Goal: Task Accomplishment & Management: Complete application form

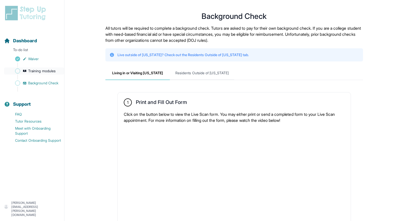
click at [40, 71] on span "Training modules" at bounding box center [41, 71] width 27 height 5
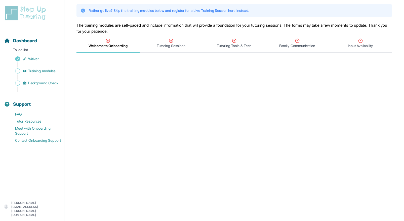
scroll to position [32, 0]
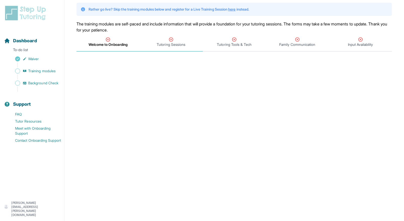
click at [170, 40] on icon "Tabs" at bounding box center [171, 39] width 5 height 5
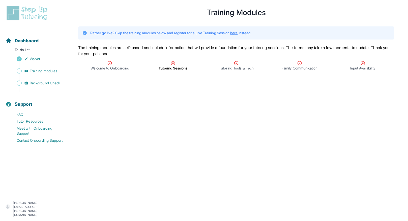
scroll to position [0, 0]
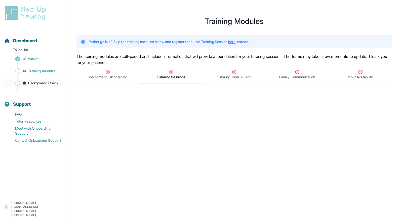
click at [25, 85] on icon "Sidebar" at bounding box center [25, 83] width 4 height 4
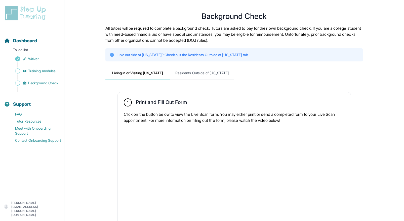
click at [27, 22] on div "Dashboard To-do list Waiver Training modules Background Check Support FAQ Tutor…" at bounding box center [32, 101] width 64 height 192
click at [20, 17] on img at bounding box center [26, 13] width 45 height 16
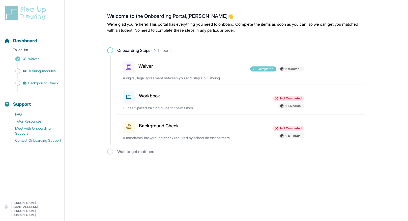
click at [20, 17] on img at bounding box center [26, 13] width 45 height 16
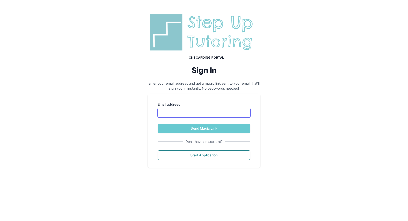
click at [175, 116] on input "Email address" at bounding box center [203, 113] width 93 height 10
type input "**********"
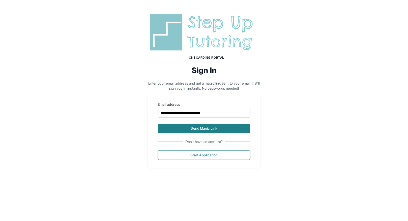
click at [200, 128] on button "Send Magic Link" at bounding box center [203, 129] width 93 height 10
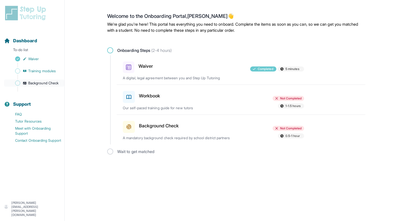
click at [28, 83] on link "Background Check" at bounding box center [34, 83] width 60 height 7
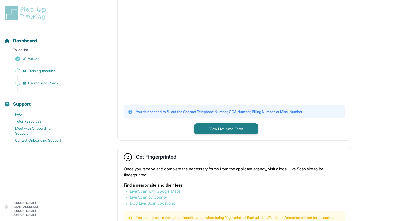
scroll to position [137, 0]
